Goal: Navigation & Orientation: Find specific page/section

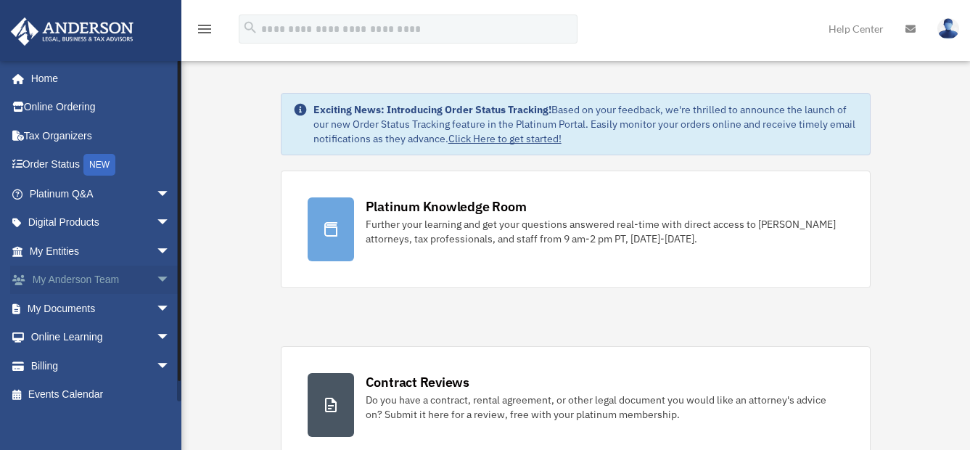
click at [156, 277] on span "arrow_drop_down" at bounding box center [170, 281] width 29 height 30
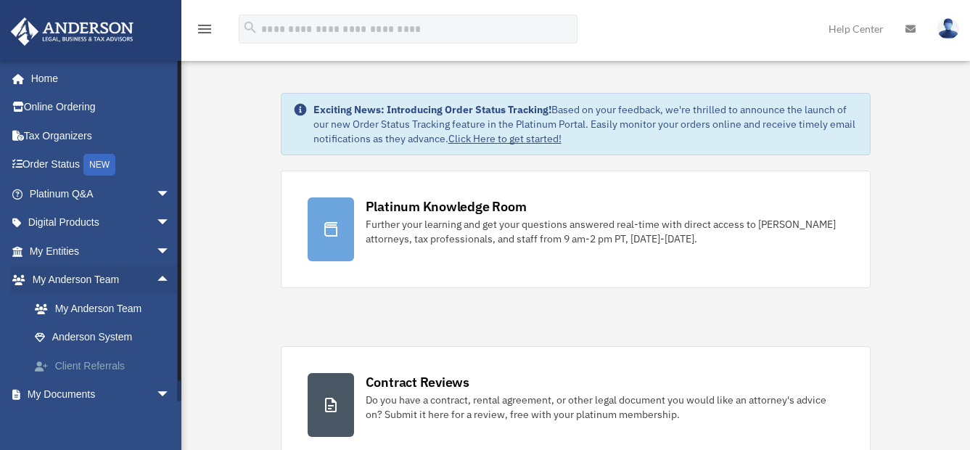
click at [111, 364] on link "Client Referrals" at bounding box center [106, 365] width 172 height 29
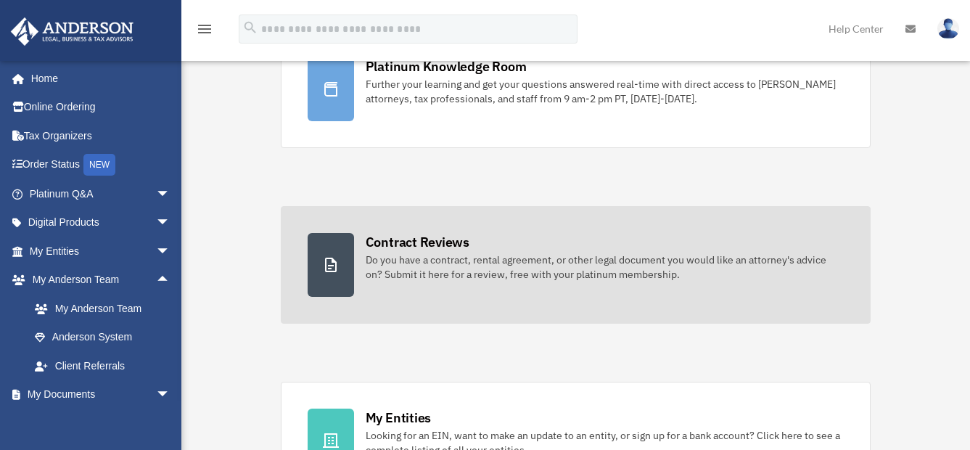
scroll to position [145, 0]
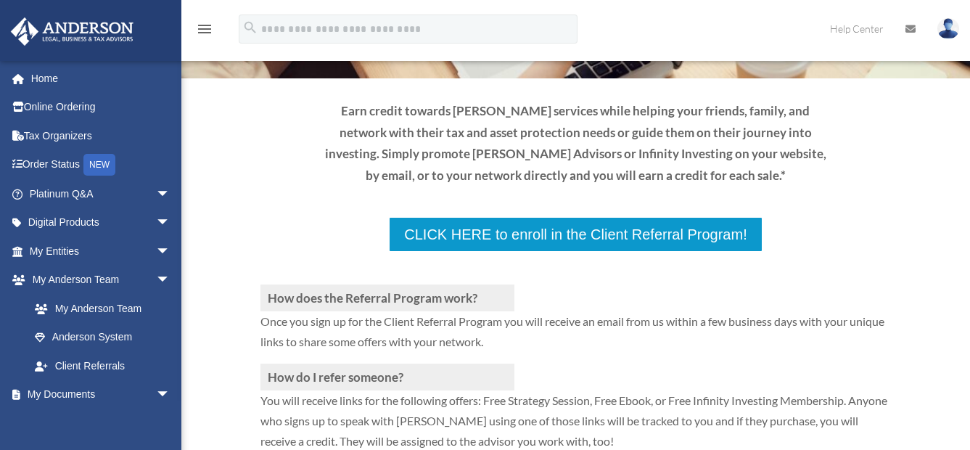
scroll to position [218, 0]
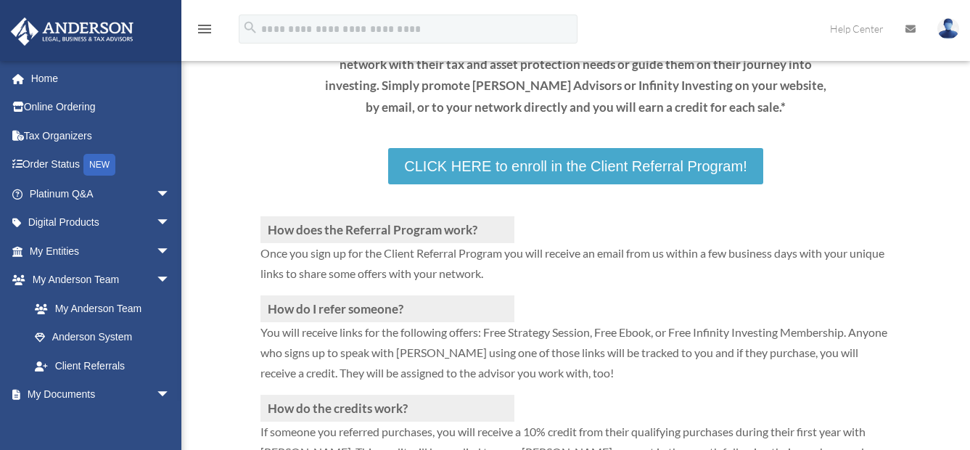
click at [655, 167] on link "CLICK HERE to enroll in the Client Referral Program!" at bounding box center [575, 166] width 375 height 36
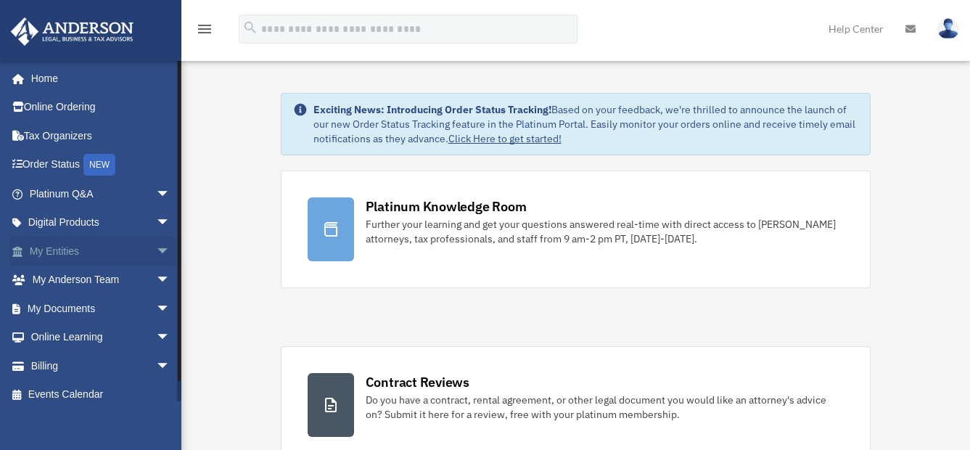
click at [156, 253] on span "arrow_drop_down" at bounding box center [170, 252] width 29 height 30
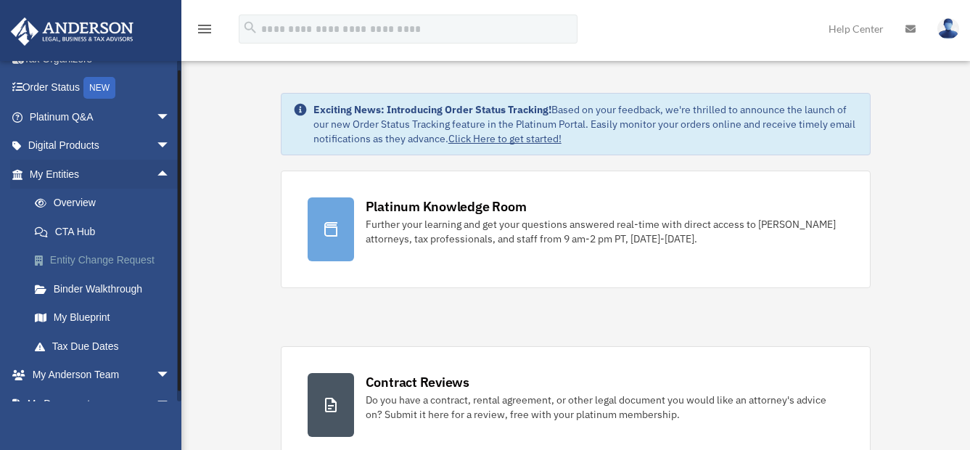
scroll to position [145, 0]
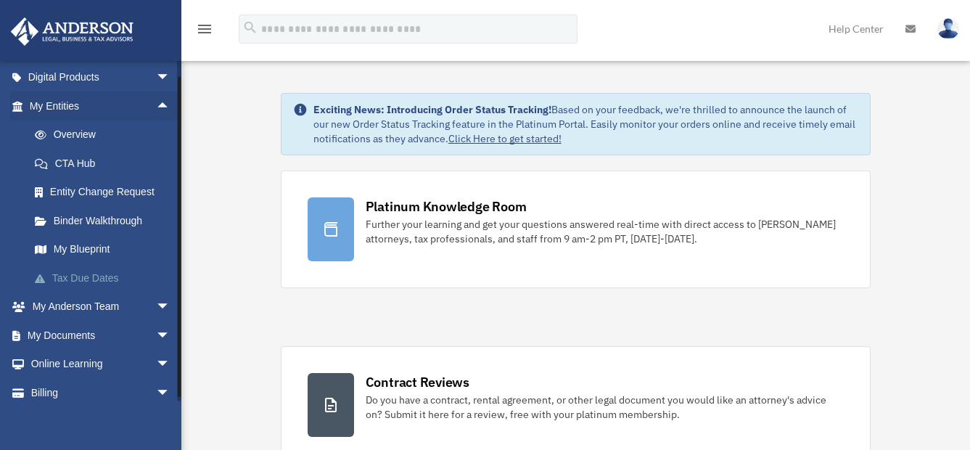
click at [95, 275] on link "Tax Due Dates" at bounding box center [106, 277] width 172 height 29
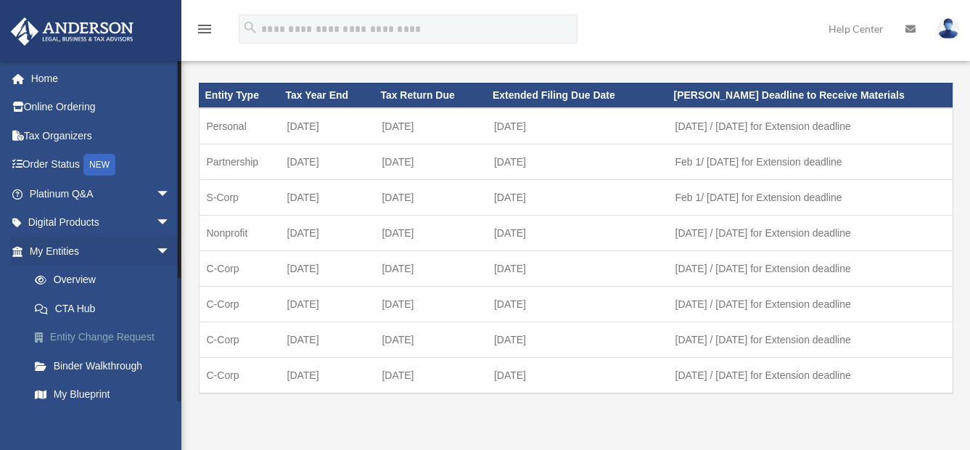
scroll to position [73, 0]
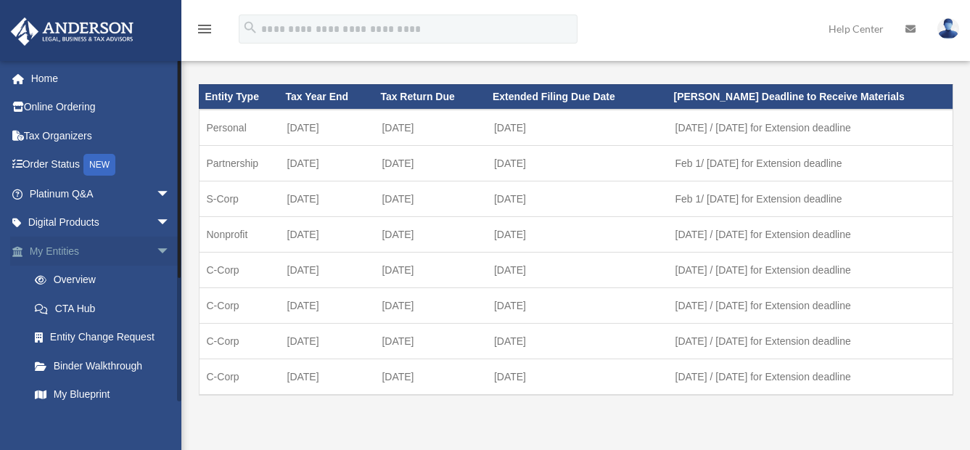
click at [130, 245] on link "My Entities arrow_drop_down" at bounding box center [101, 251] width 182 height 29
click at [97, 271] on link "Overview" at bounding box center [106, 280] width 172 height 29
click at [90, 278] on link "Overview" at bounding box center [106, 280] width 172 height 29
click at [156, 192] on span "arrow_drop_down" at bounding box center [170, 194] width 29 height 30
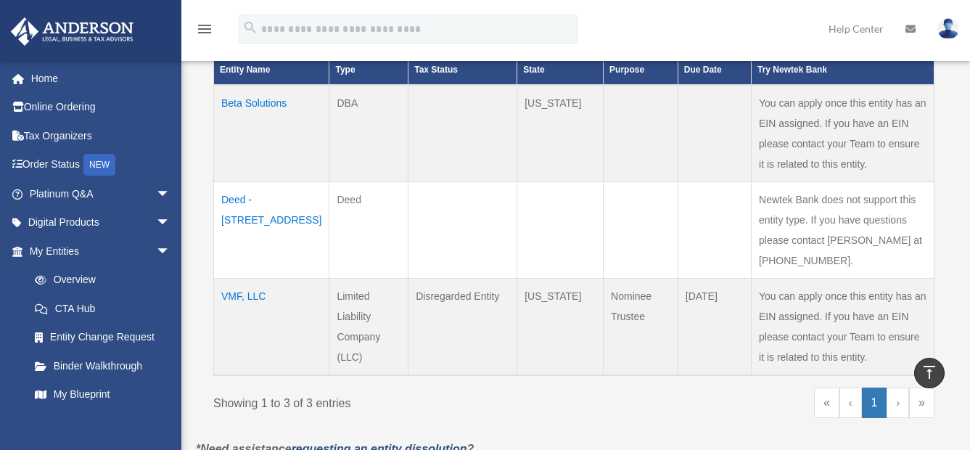
scroll to position [363, 0]
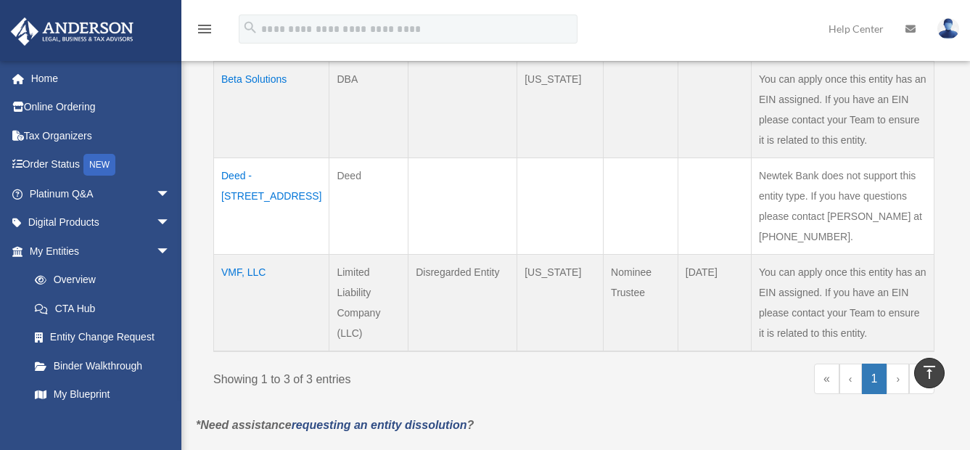
click at [224, 255] on td "VMF, LLC" at bounding box center [271, 303] width 115 height 97
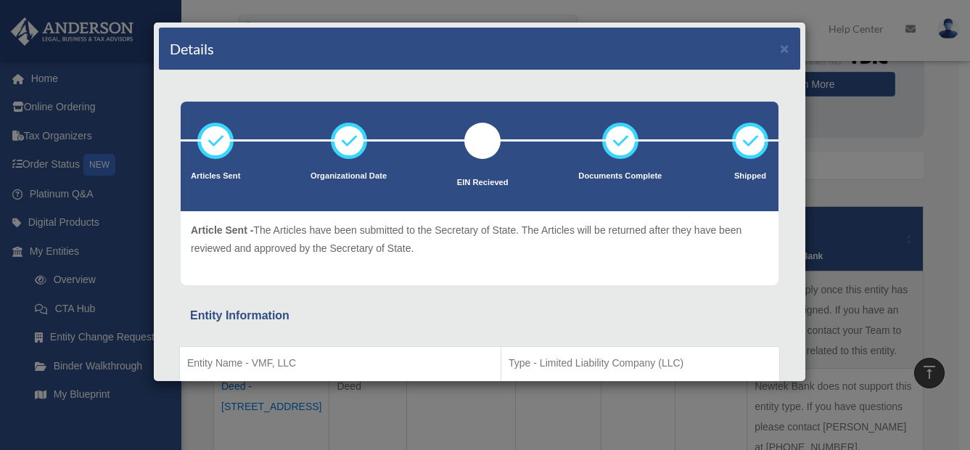
scroll to position [145, 0]
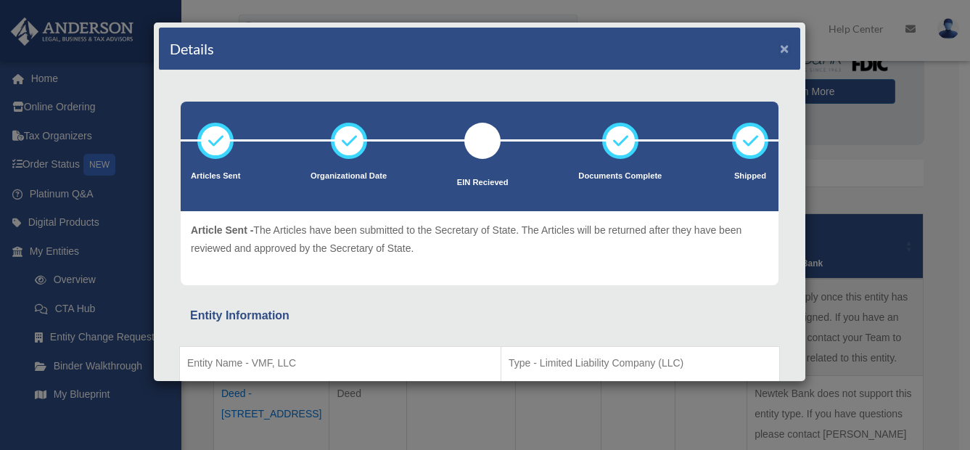
click at [780, 46] on button "×" at bounding box center [784, 48] width 9 height 15
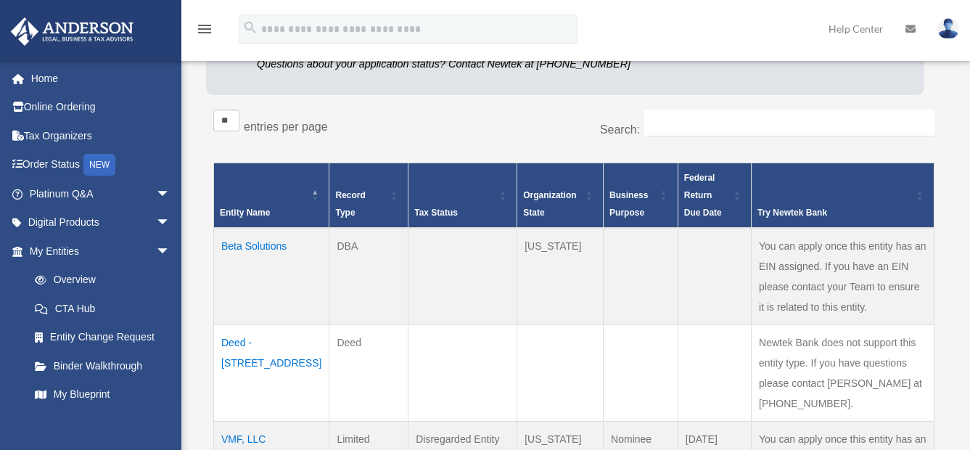
scroll to position [218, 0]
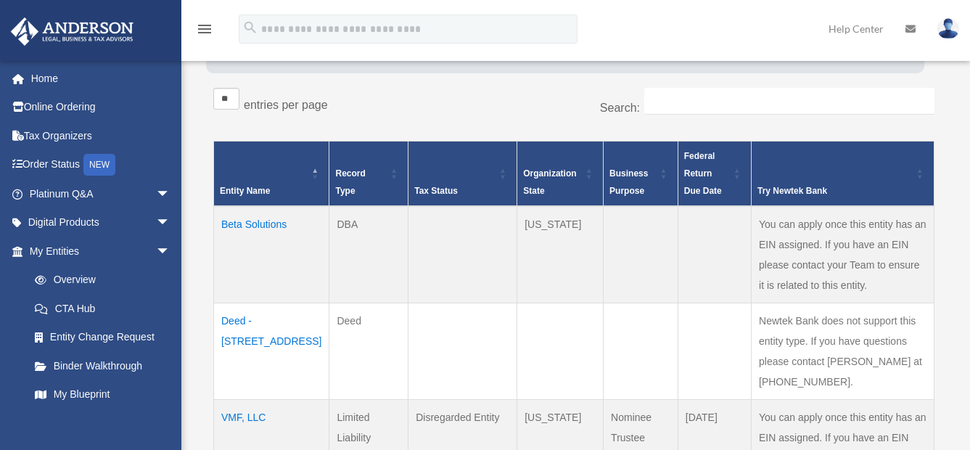
click at [257, 240] on td "Beta Solutions" at bounding box center [271, 254] width 115 height 97
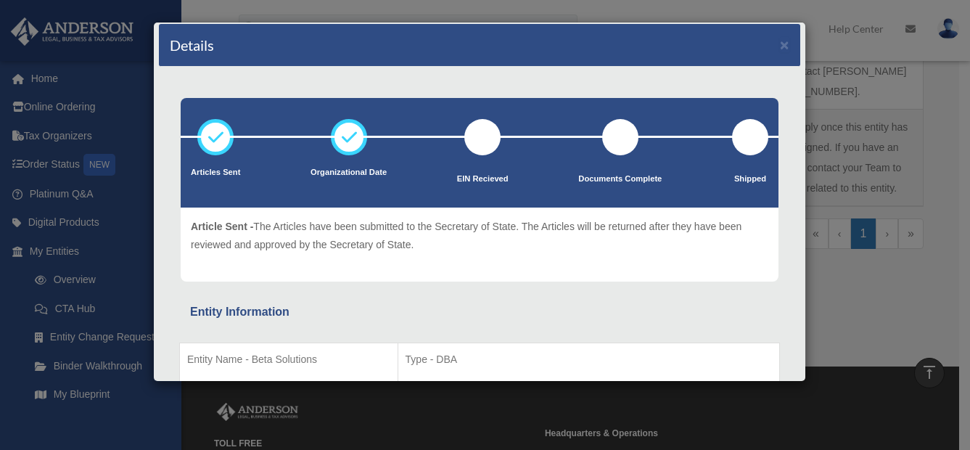
scroll to position [0, 0]
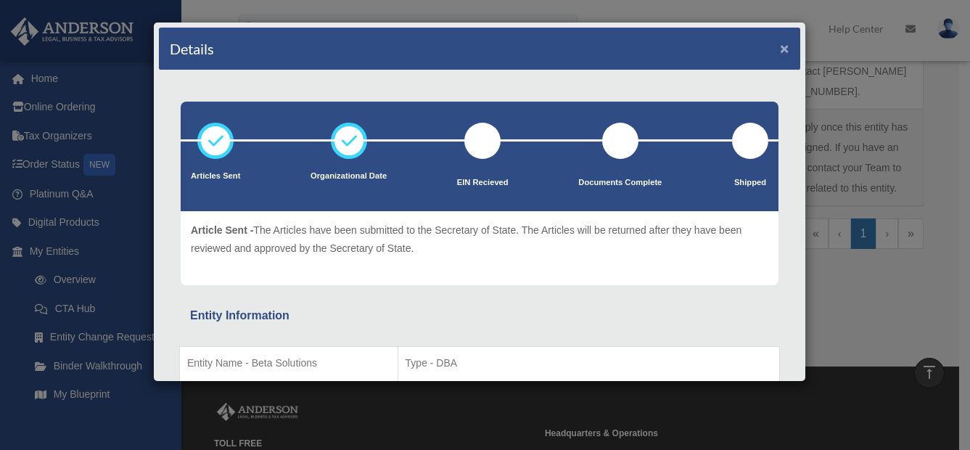
click at [780, 49] on button "×" at bounding box center [784, 48] width 9 height 15
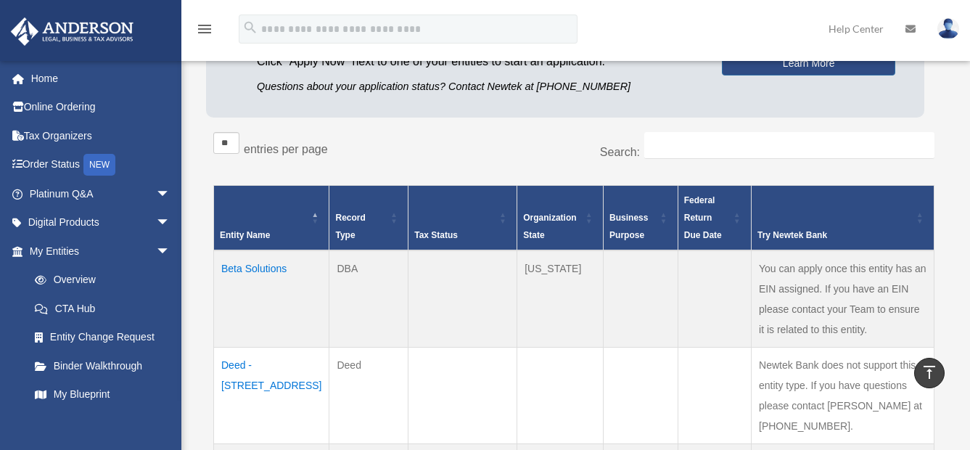
scroll to position [145, 0]
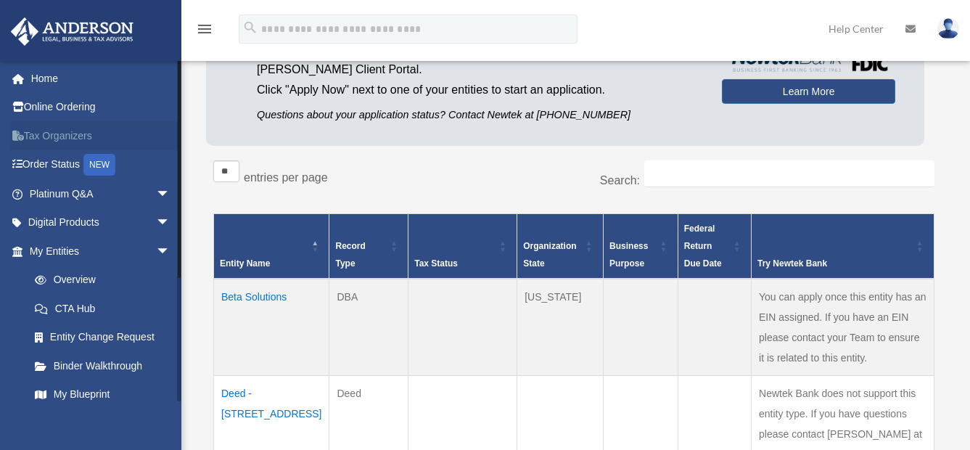
click at [59, 131] on link "Tax Organizers" at bounding box center [101, 135] width 182 height 29
click at [49, 165] on link "Order Status NEW" at bounding box center [101, 165] width 182 height 30
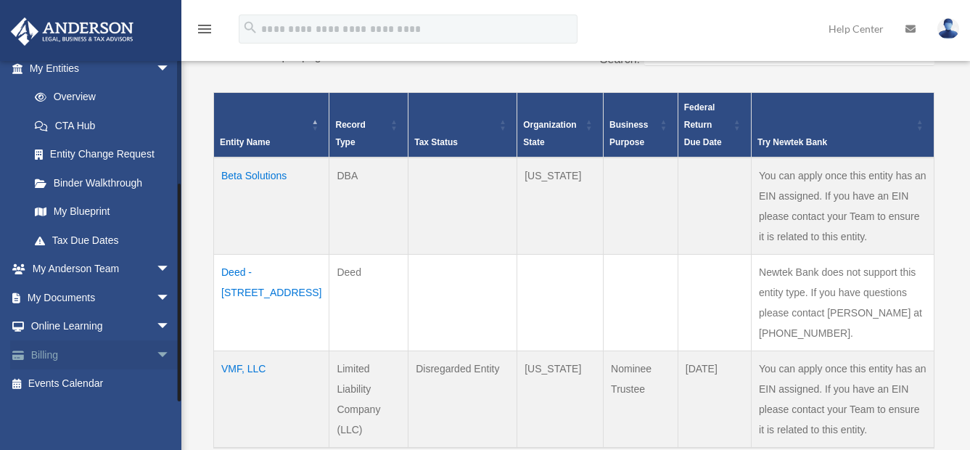
scroll to position [290, 0]
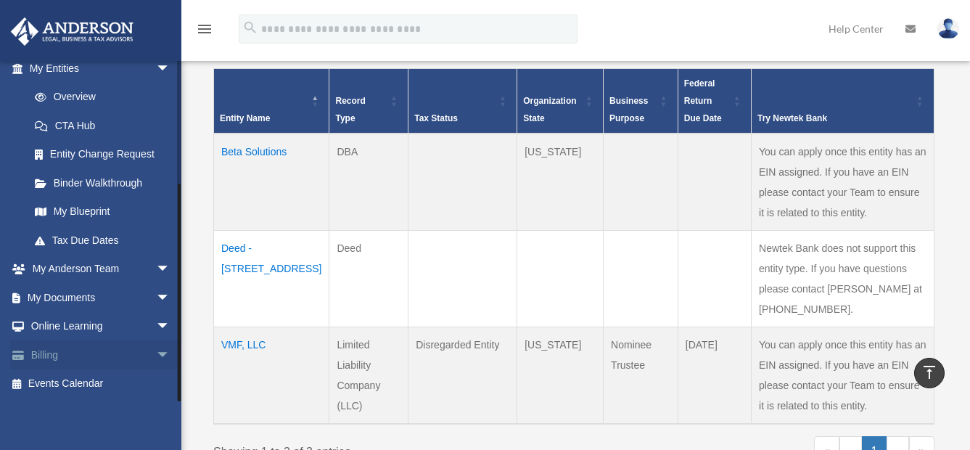
click at [156, 353] on span "arrow_drop_down" at bounding box center [170, 355] width 29 height 30
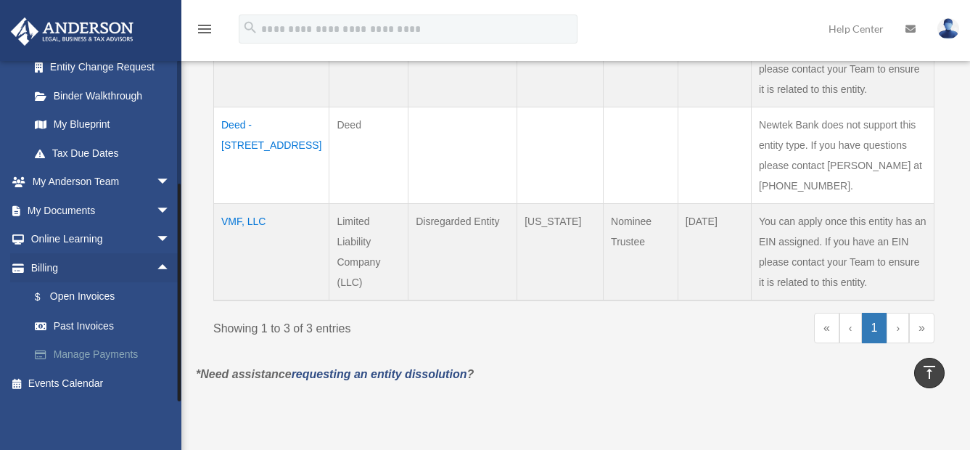
scroll to position [436, 0]
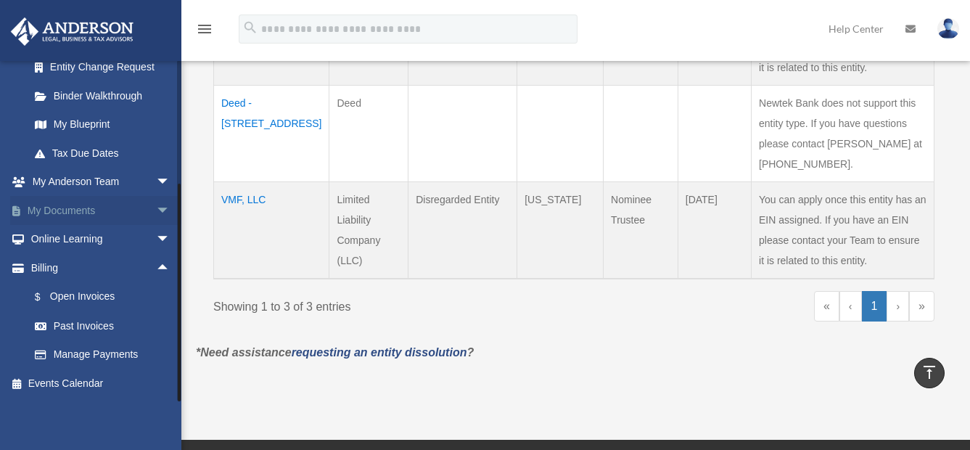
click at [156, 205] on span "arrow_drop_down" at bounding box center [170, 211] width 29 height 30
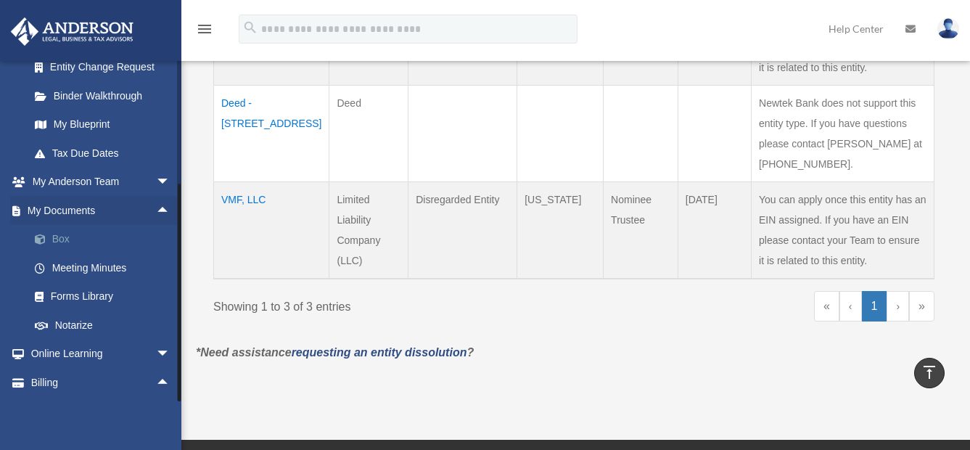
click at [57, 234] on link "Box" at bounding box center [106, 239] width 172 height 29
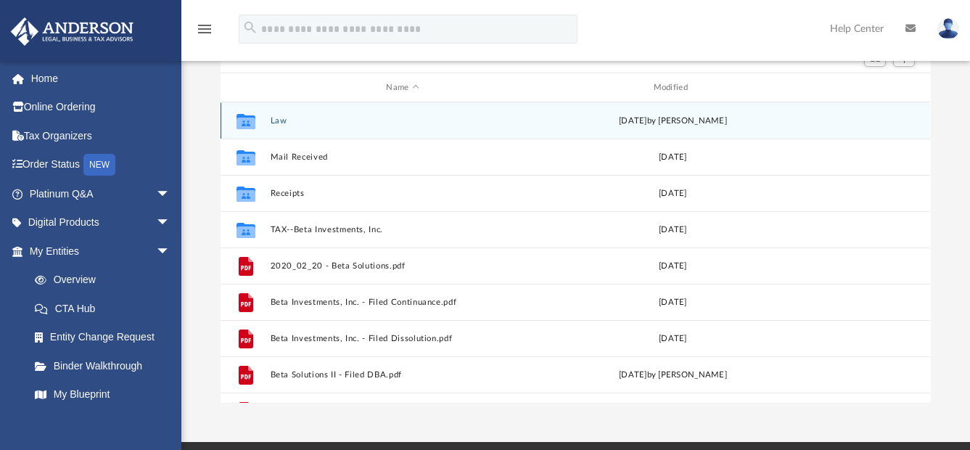
click at [276, 120] on button "Law" at bounding box center [403, 120] width 264 height 9
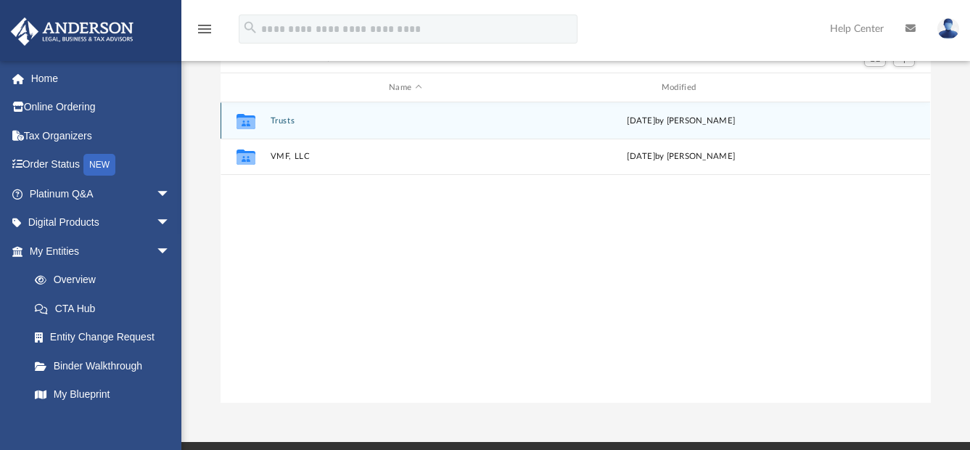
click at [288, 120] on button "Trusts" at bounding box center [406, 120] width 270 height 9
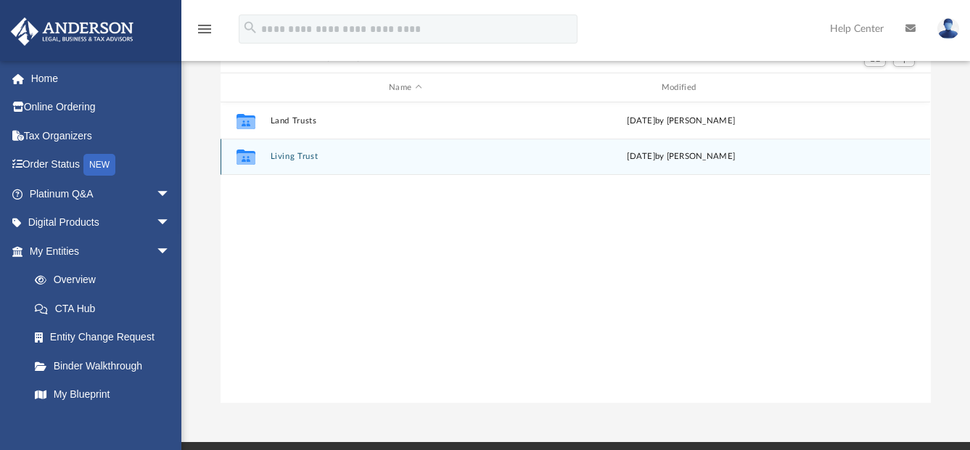
click at [295, 156] on button "Living Trust" at bounding box center [406, 156] width 270 height 9
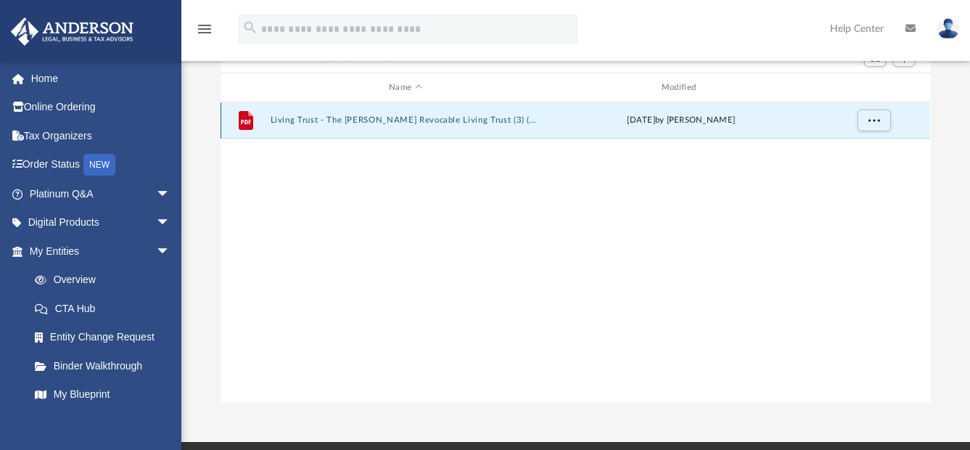
click at [407, 122] on button "Living Trust - The Victoria L Preciado Revocable Living Trust (3) (1).pdf" at bounding box center [406, 119] width 270 height 9
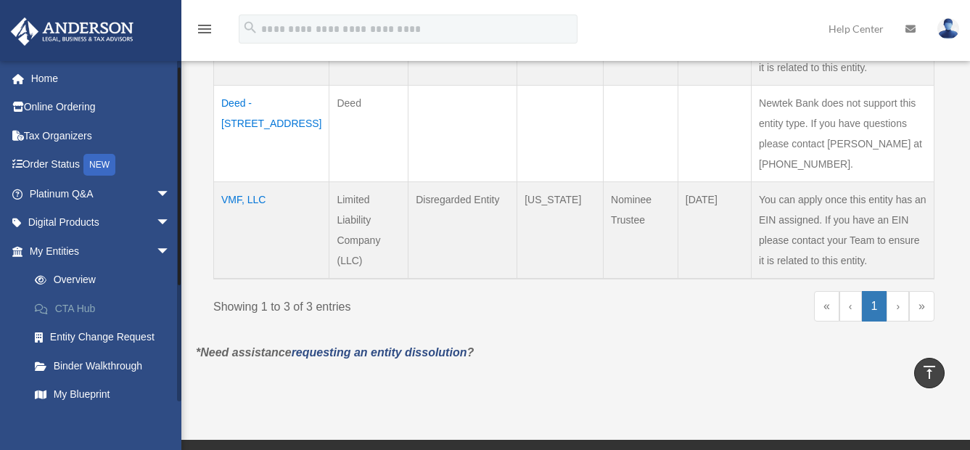
scroll to position [145, 0]
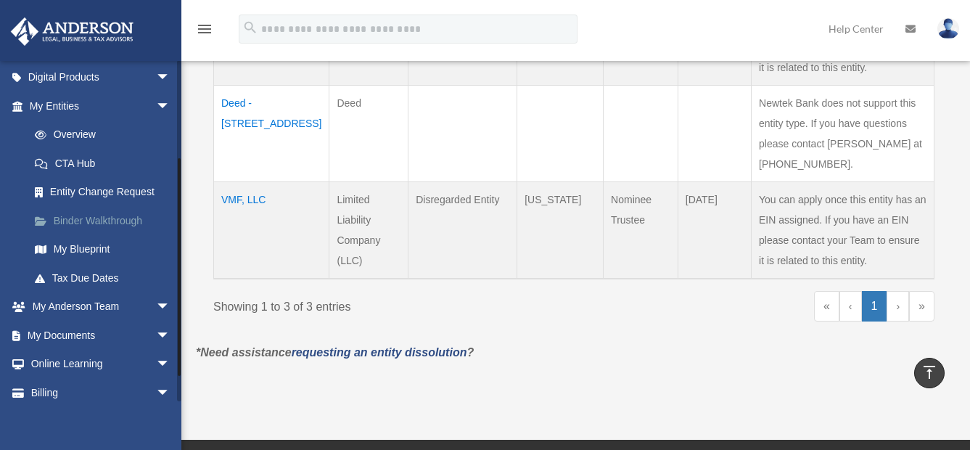
click at [128, 221] on link "Binder Walkthrough" at bounding box center [106, 220] width 172 height 29
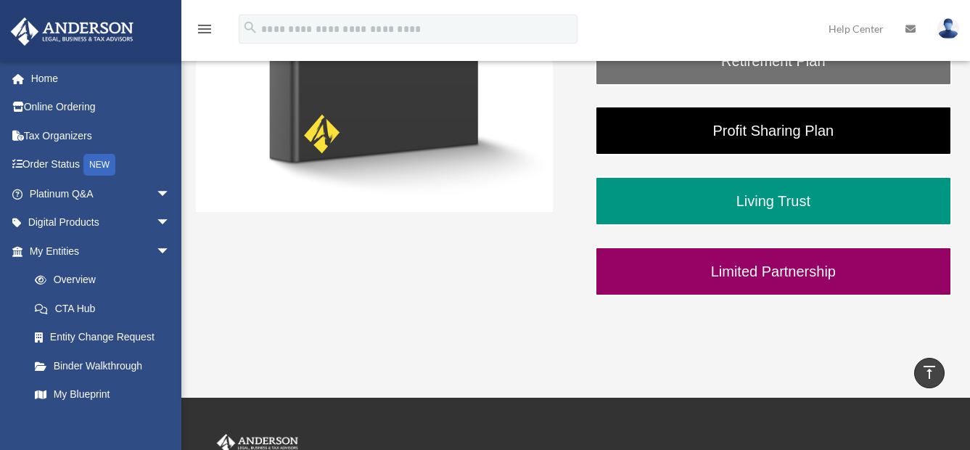
scroll to position [363, 0]
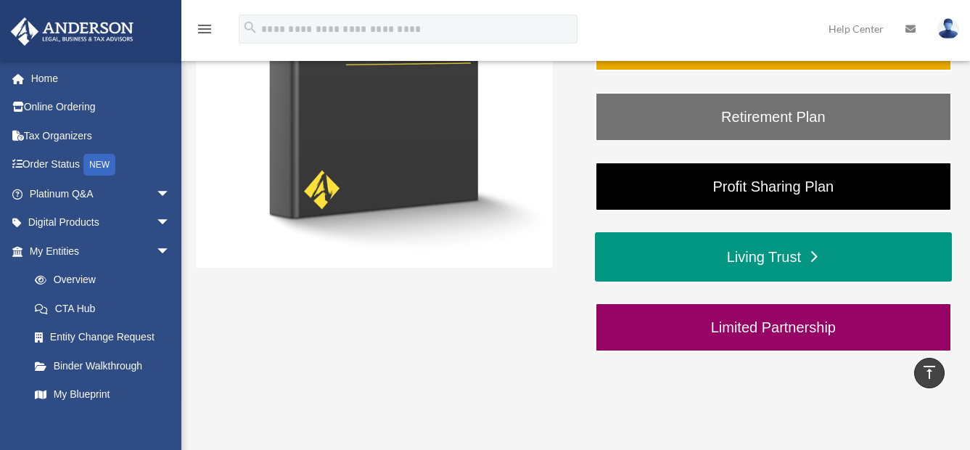
click at [765, 269] on link "Living Trust" at bounding box center [773, 256] width 357 height 49
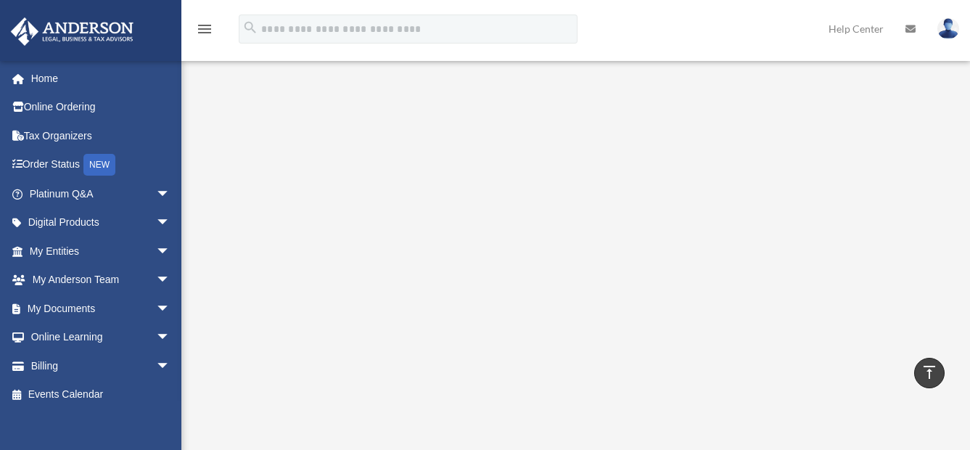
scroll to position [577, 0]
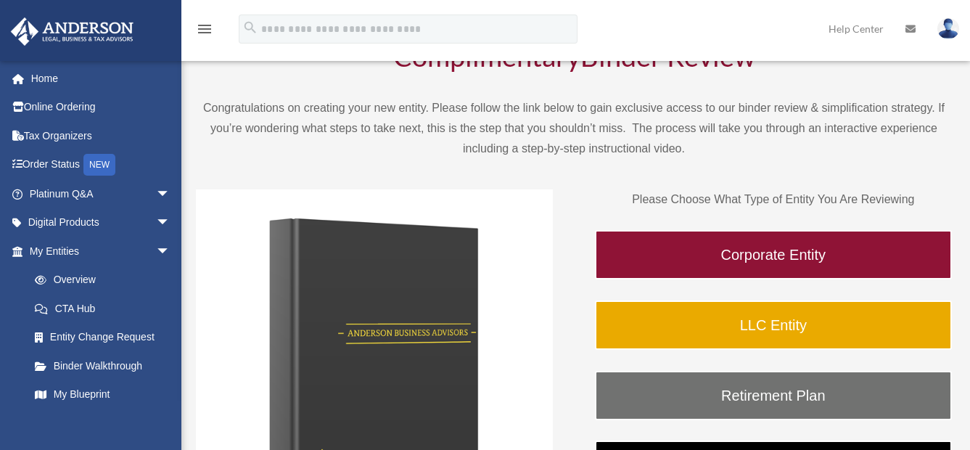
scroll to position [73, 0]
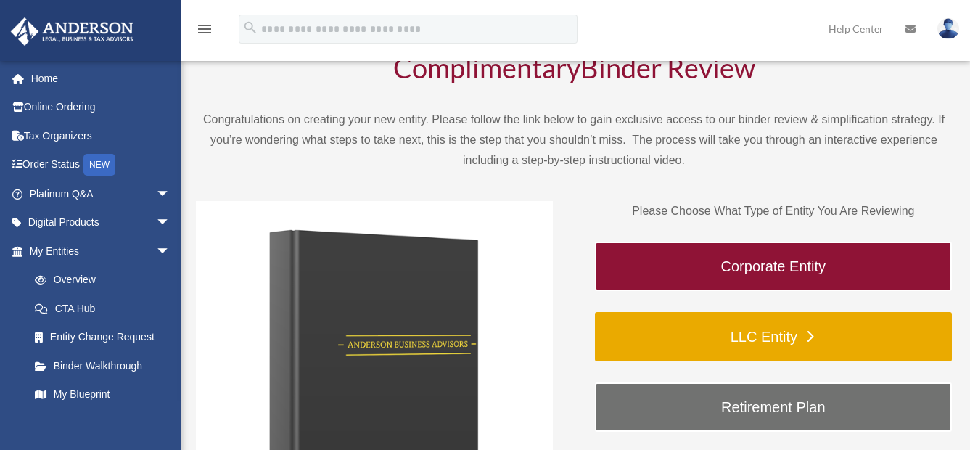
click at [754, 340] on link "LLC Entity" at bounding box center [773, 336] width 357 height 49
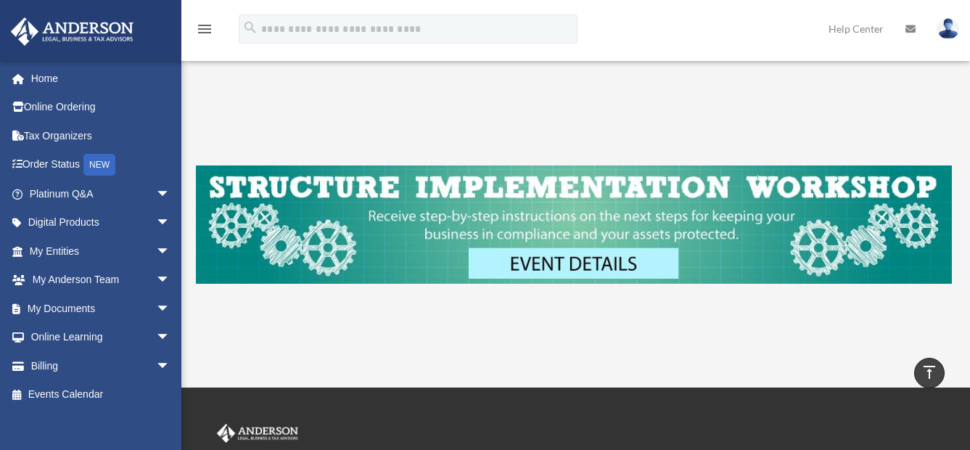
scroll to position [494, 0]
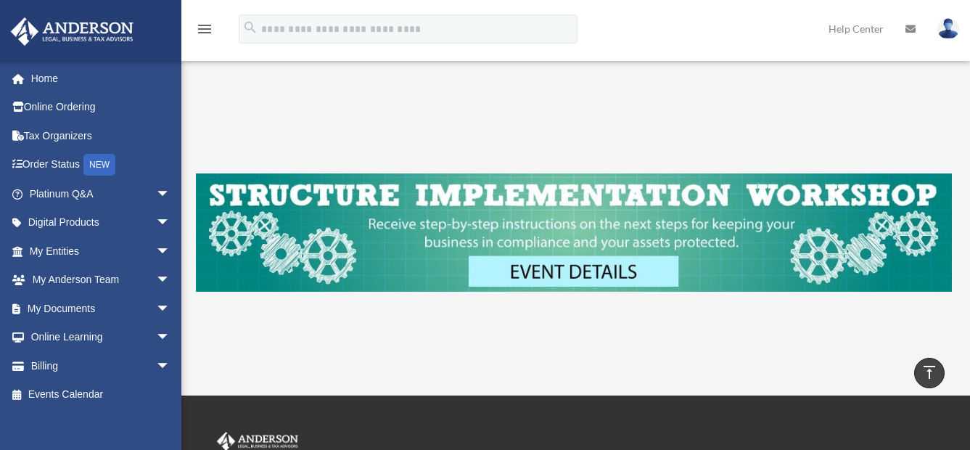
click at [576, 282] on img at bounding box center [574, 232] width 756 height 118
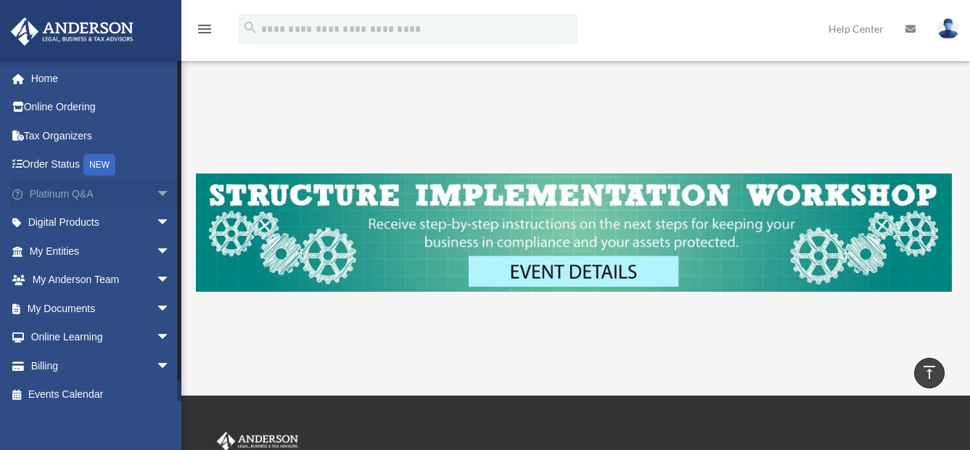
click at [156, 194] on span "arrow_drop_down" at bounding box center [170, 194] width 29 height 30
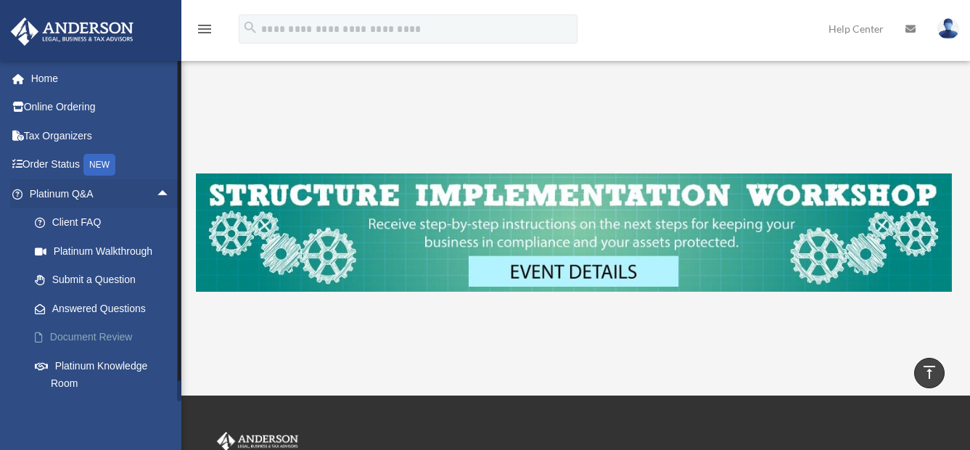
click at [114, 335] on link "Document Review" at bounding box center [106, 337] width 172 height 29
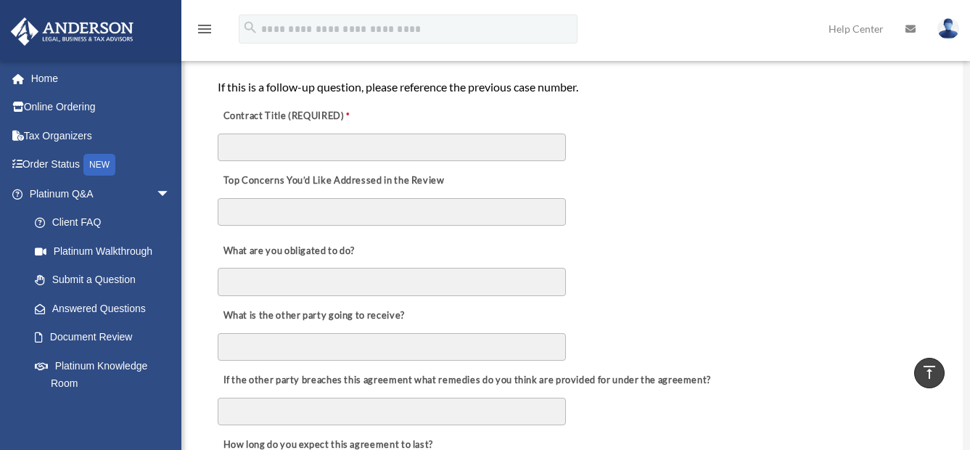
scroll to position [363, 0]
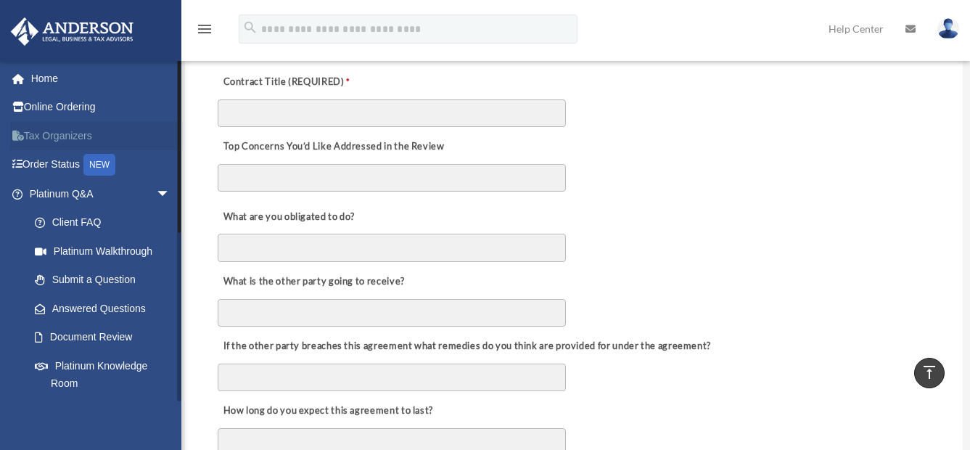
click at [57, 131] on link "Tax Organizers" at bounding box center [101, 135] width 182 height 29
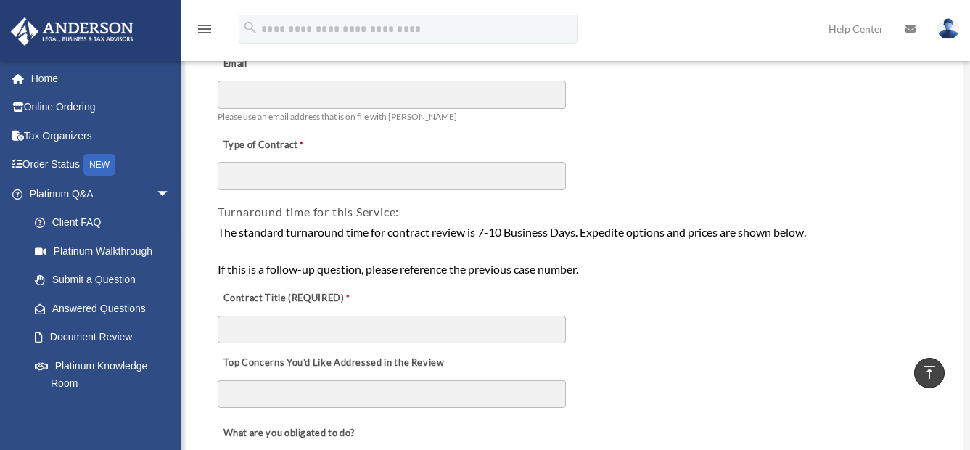
scroll to position [145, 0]
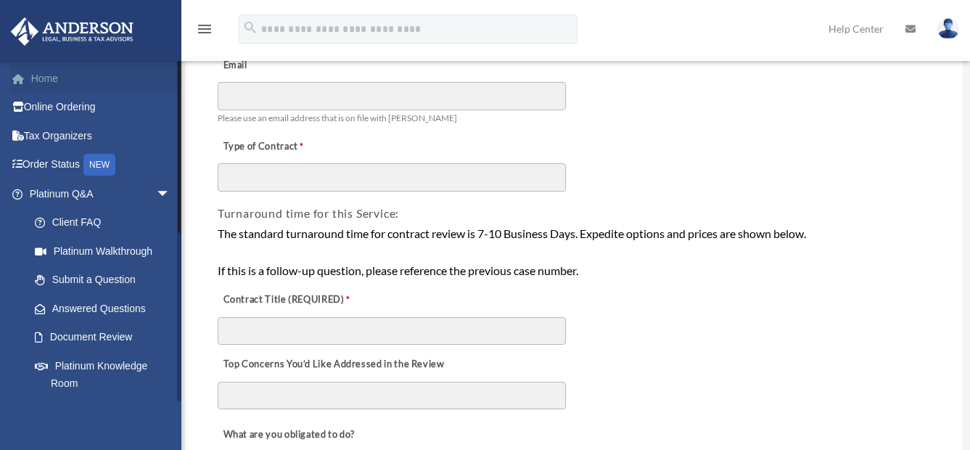
click at [49, 68] on link "Home" at bounding box center [101, 78] width 182 height 29
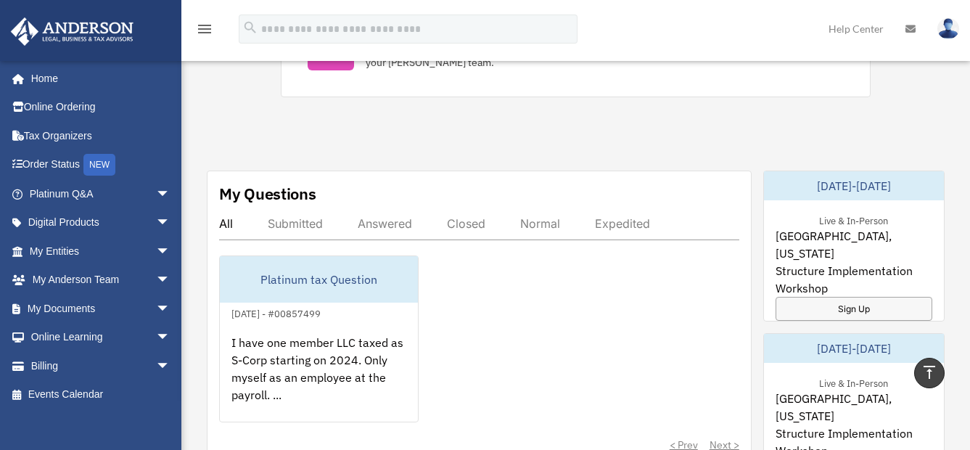
scroll to position [726, 0]
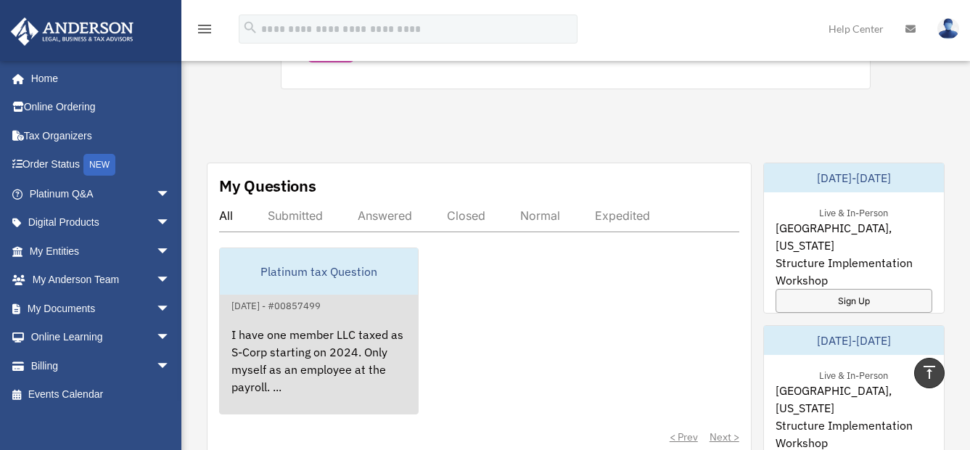
click at [354, 352] on div "I have one member LLC taxed as S-Corp starting on 2024. Only myself as an emplo…" at bounding box center [319, 370] width 198 height 113
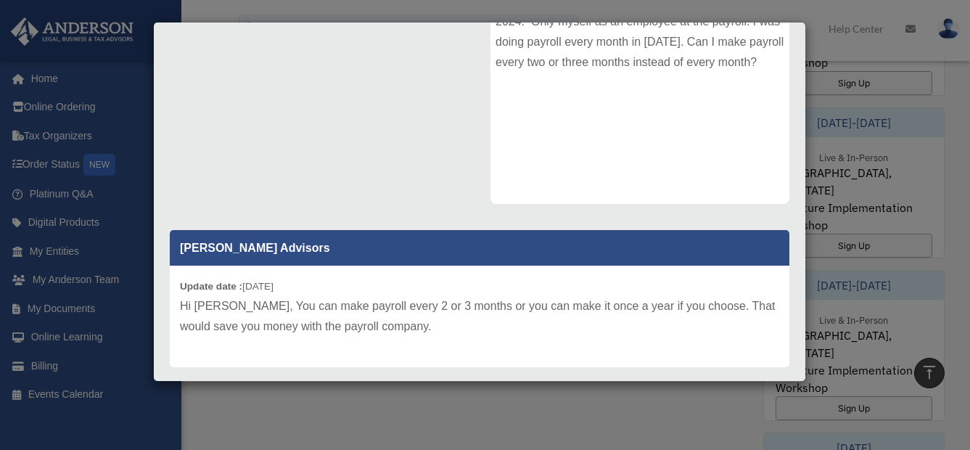
scroll to position [0, 0]
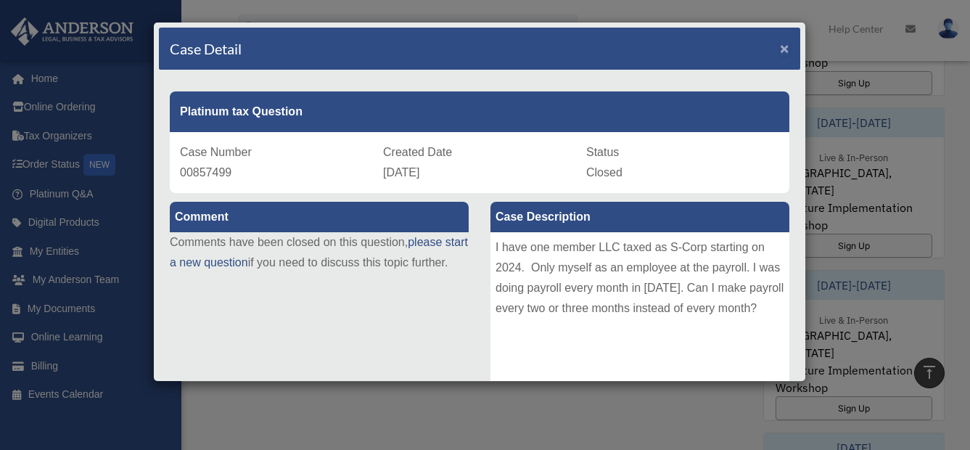
click at [780, 54] on span "×" at bounding box center [784, 48] width 9 height 17
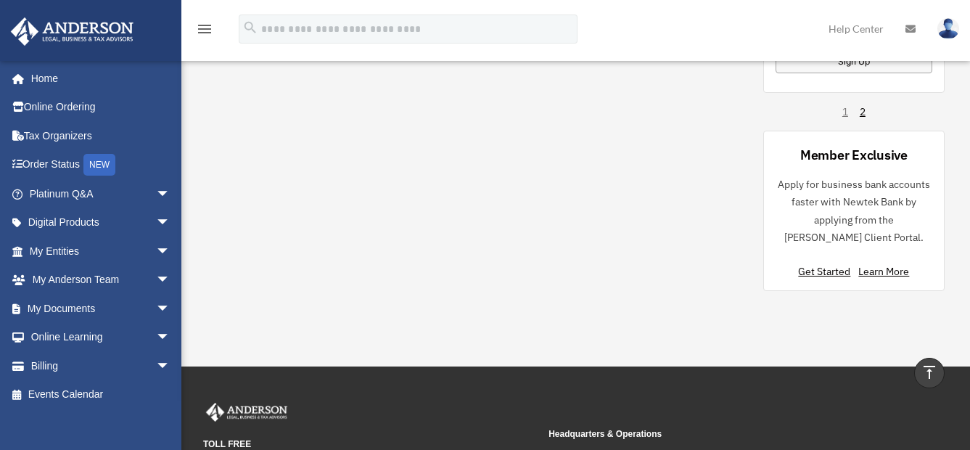
scroll to position [1452, 0]
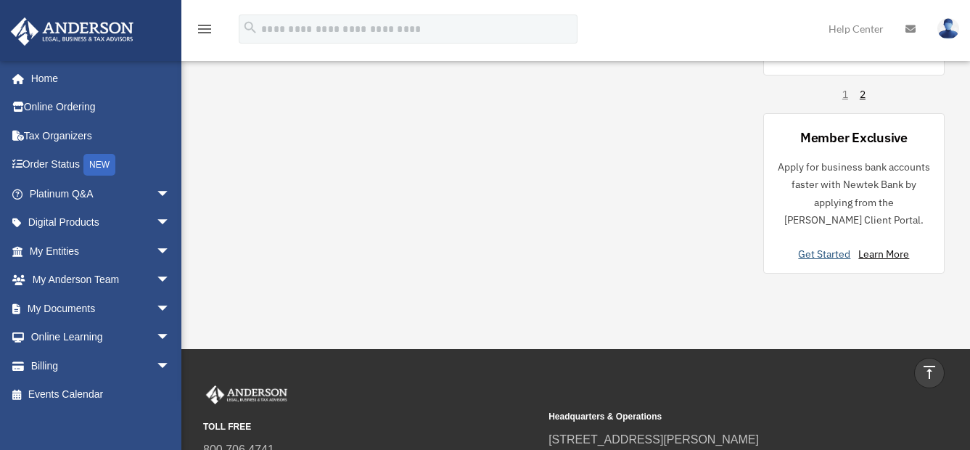
click at [815, 257] on link "Get Started" at bounding box center [827, 254] width 58 height 13
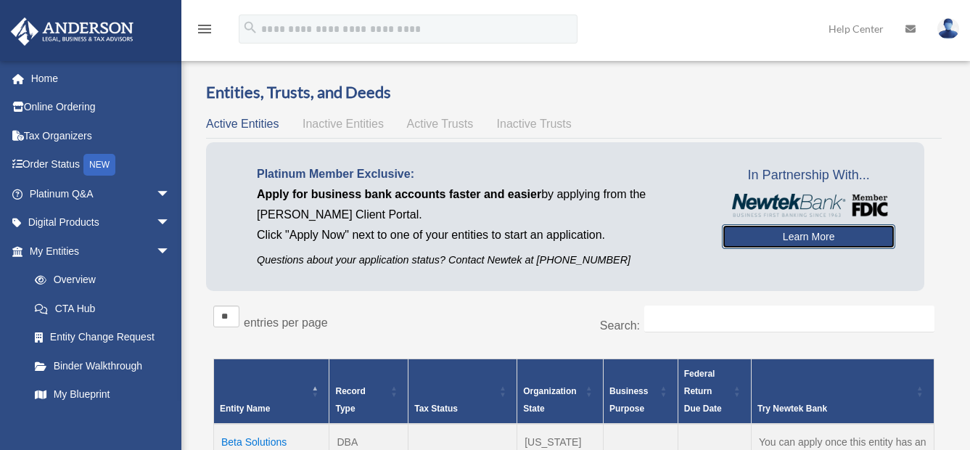
click at [808, 242] on link "Learn More" at bounding box center [808, 236] width 173 height 25
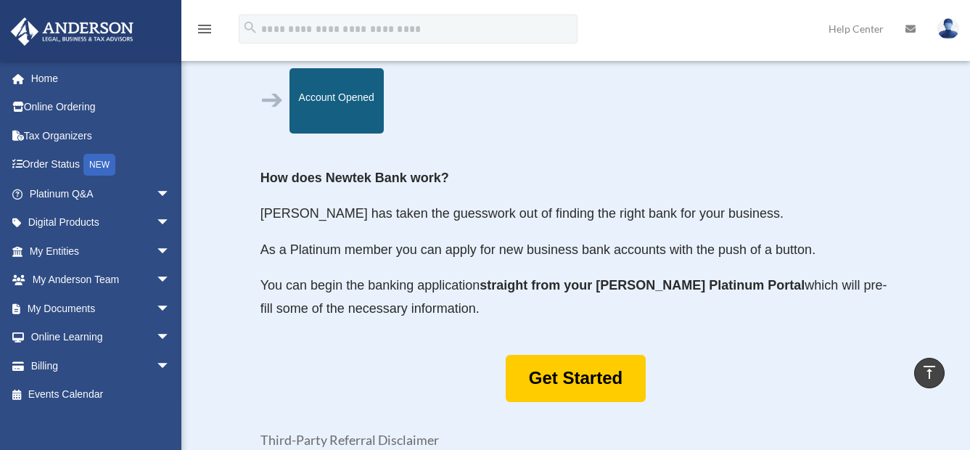
scroll to position [653, 0]
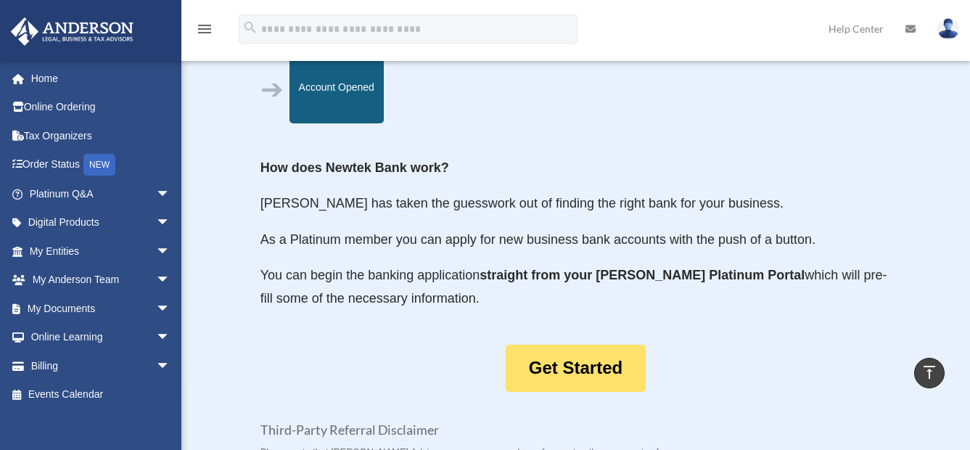
click at [580, 364] on link "Get Started" at bounding box center [576, 368] width 140 height 47
